Goal: Use online tool/utility: Utilize a website feature to perform a specific function

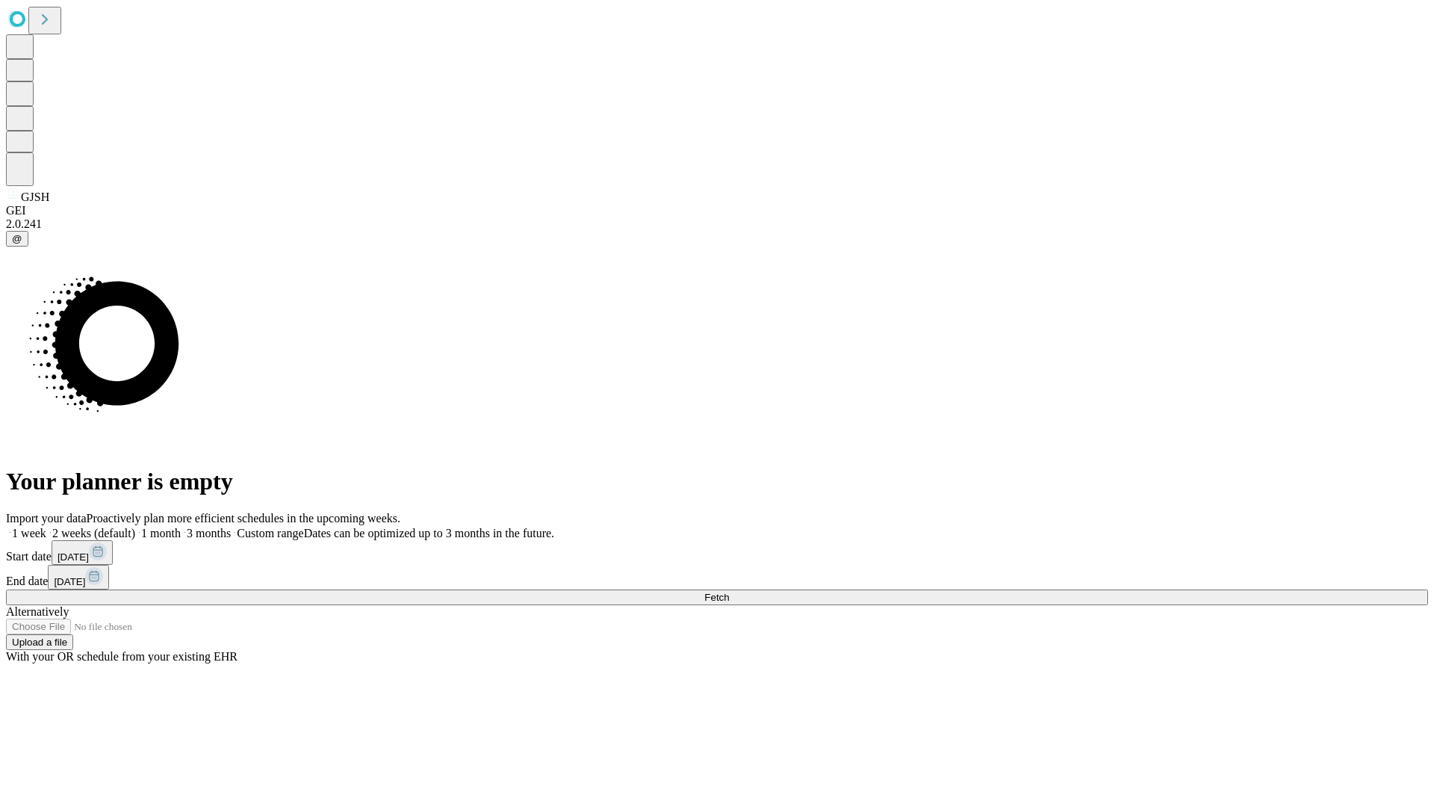
click at [729, 592] on span "Fetch" at bounding box center [716, 597] width 25 height 11
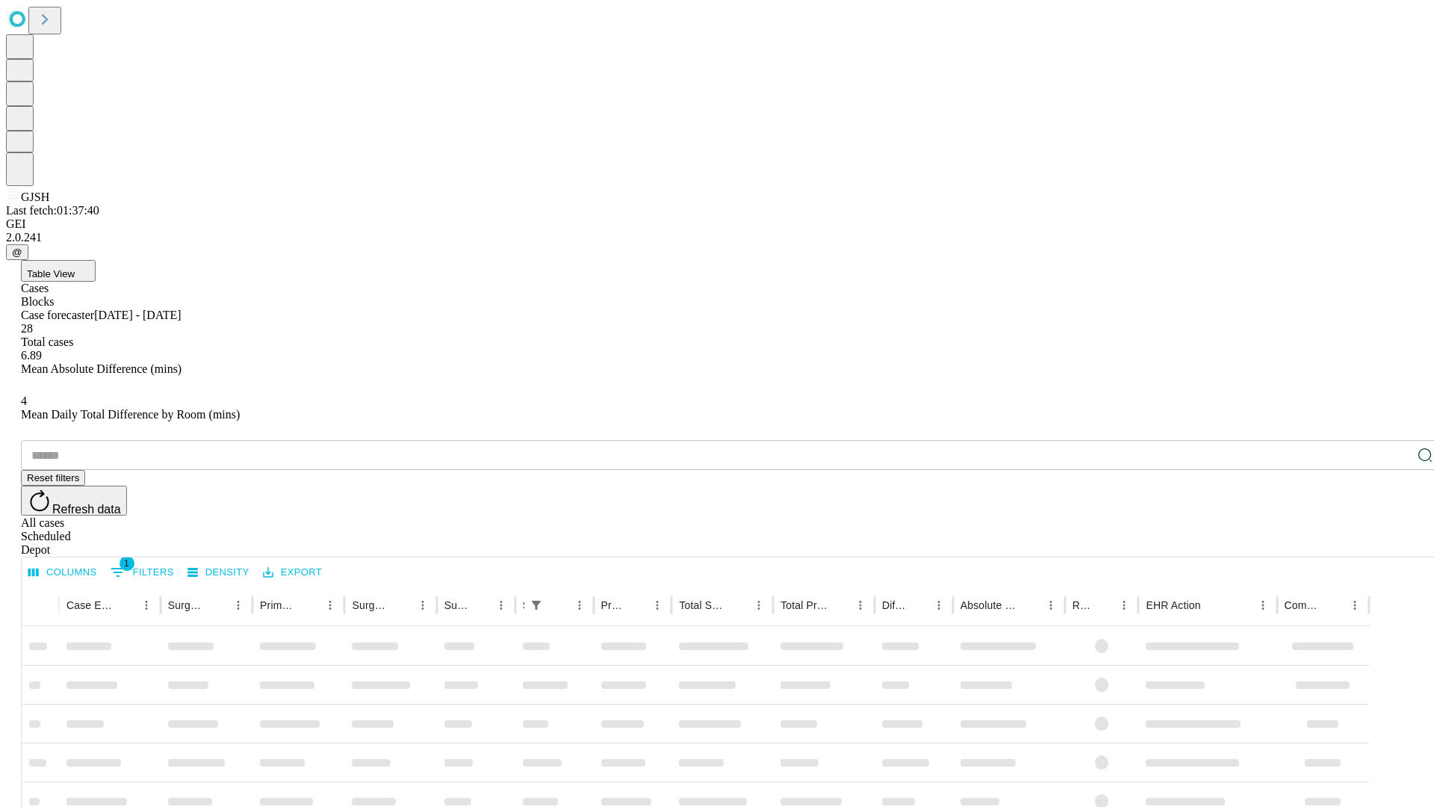
click at [75, 268] on span "Table View" at bounding box center [51, 273] width 48 height 11
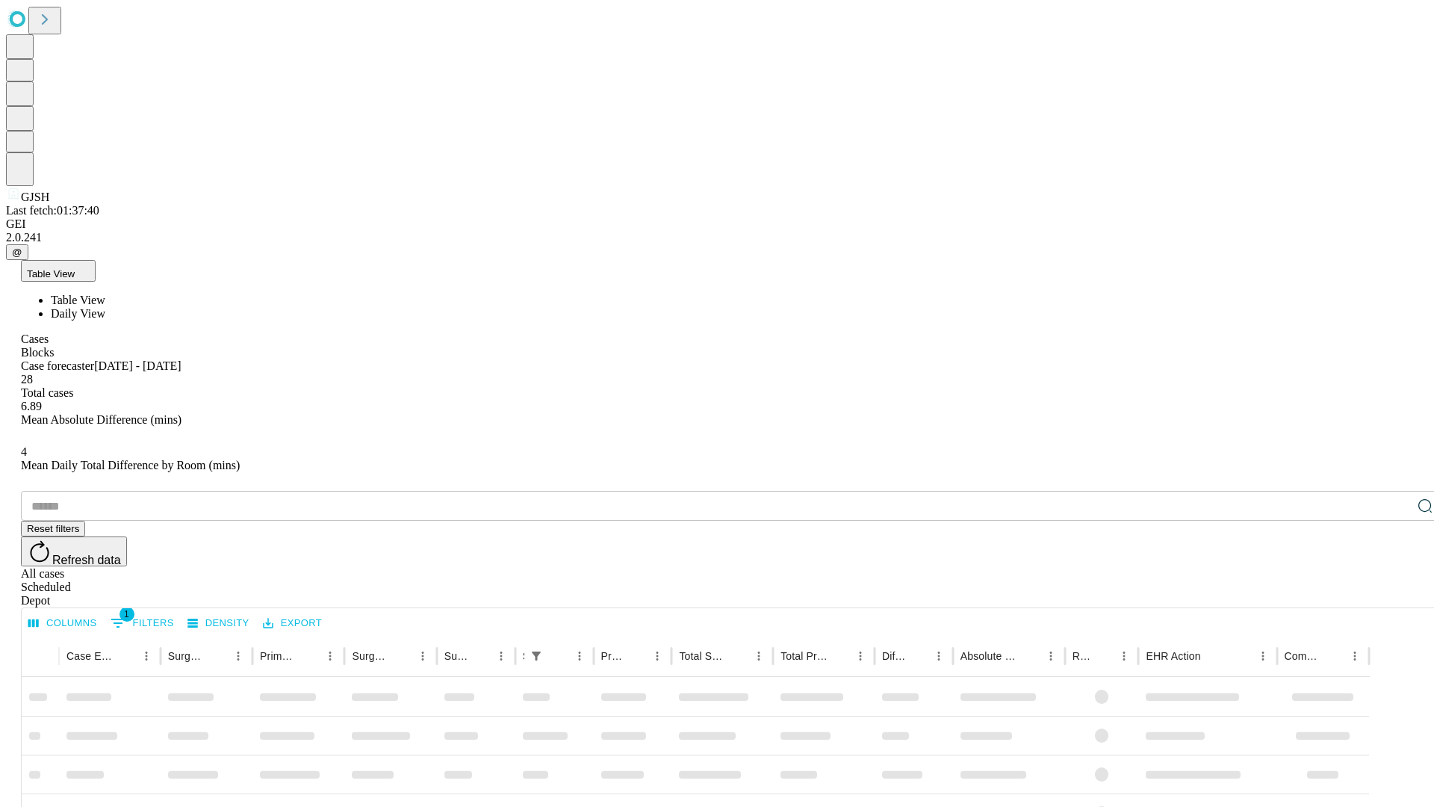
click at [105, 307] on span "Daily View" at bounding box center [78, 313] width 55 height 13
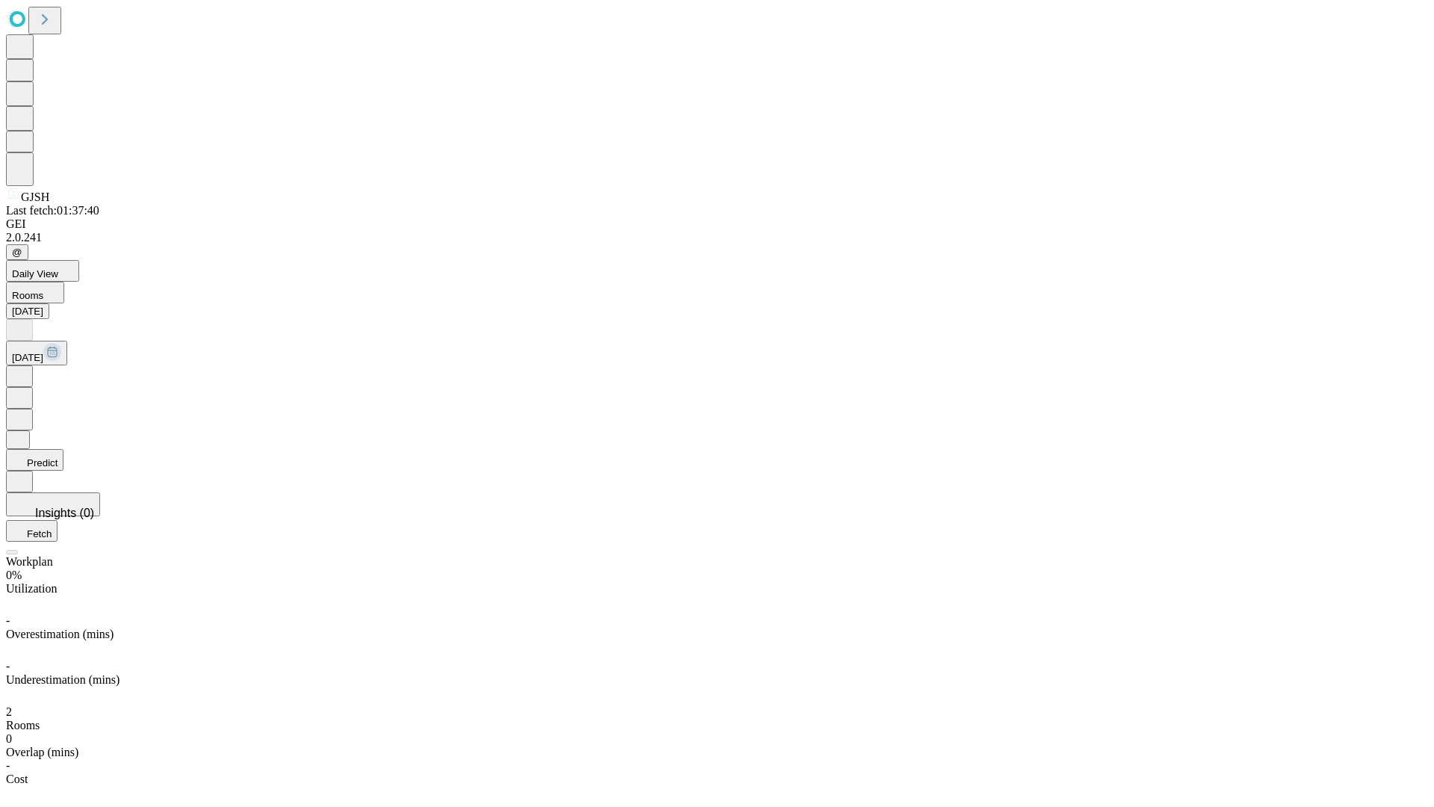
click at [64, 449] on button "Predict" at bounding box center [35, 460] width 58 height 22
